Goal: Task Accomplishment & Management: Use online tool/utility

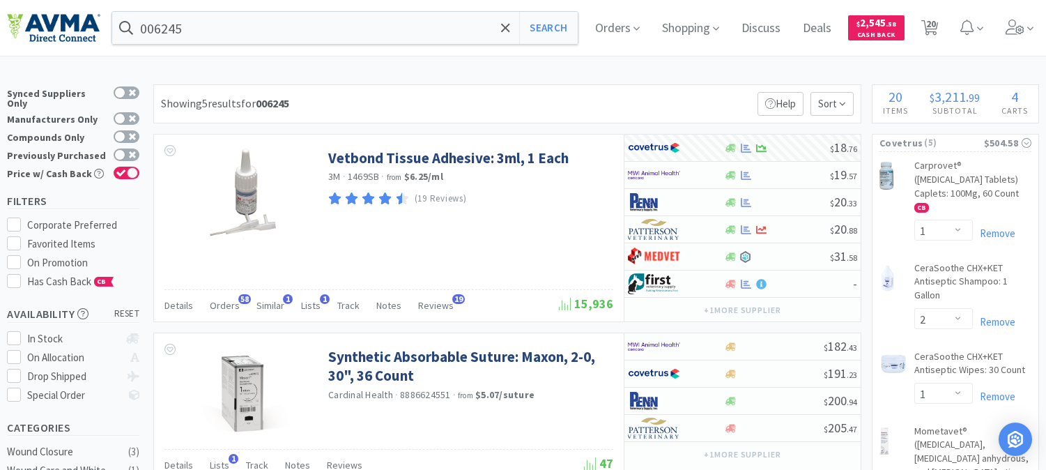
select select "1"
select select "2"
select select "1"
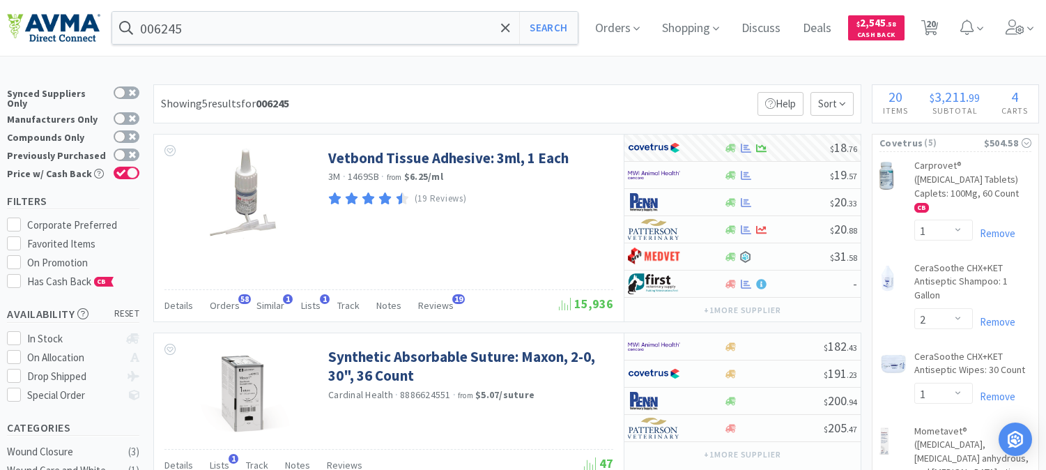
select select "2"
select select "1"
select select "2"
select select "1"
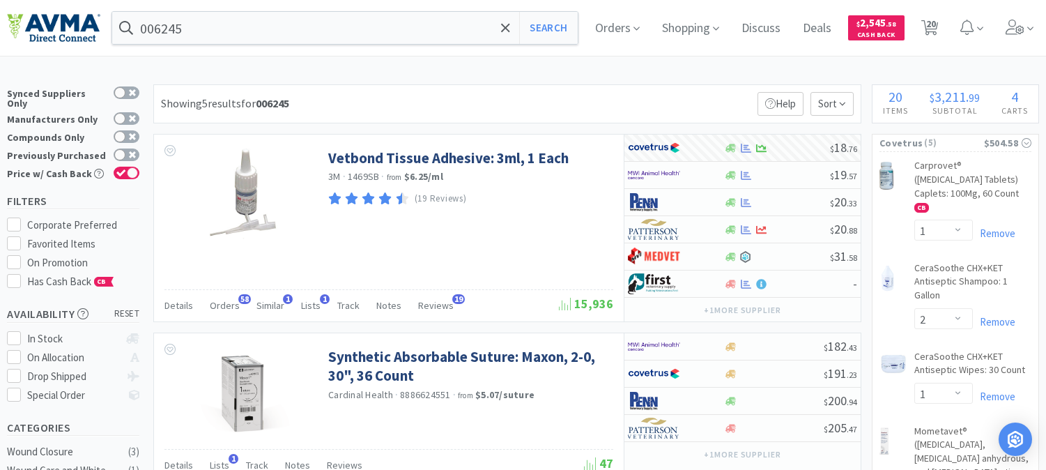
select select "3"
select select "10"
select select "3"
select select "12"
select select "6"
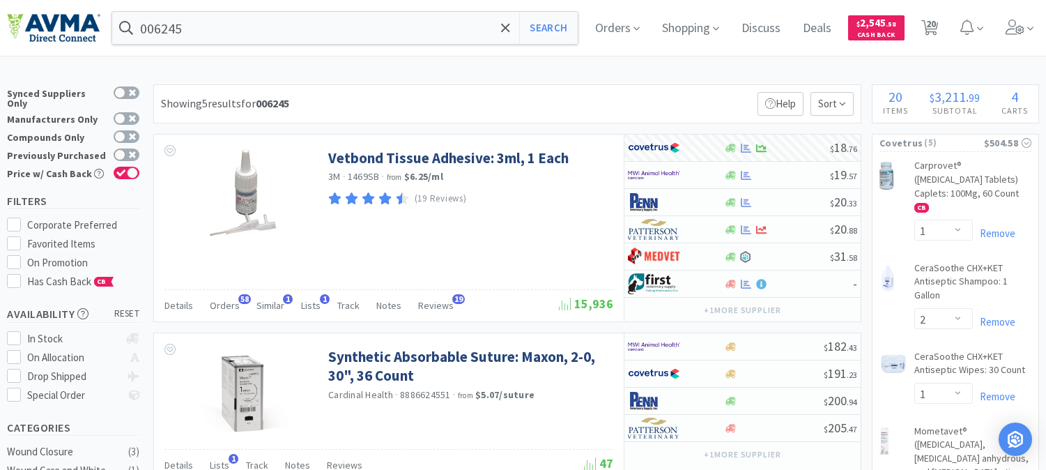
select select "20"
select select "3"
select select "8"
select select "3"
select select "1"
